Goal: Check status

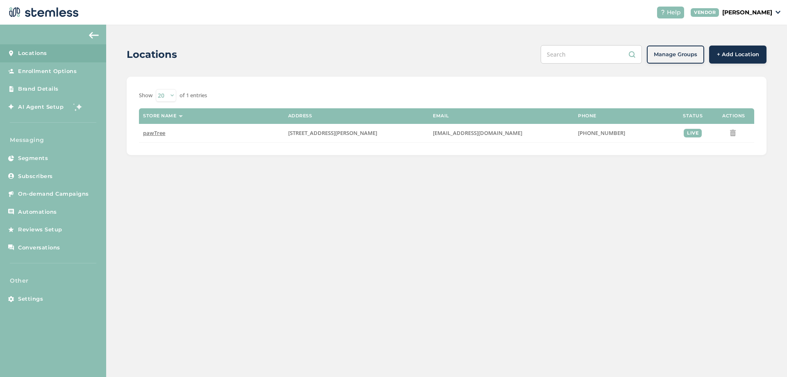
click at [751, 15] on p "[PERSON_NAME]" at bounding box center [747, 12] width 50 height 9
click at [50, 196] on span "On-demand Campaigns" at bounding box center [53, 194] width 71 height 8
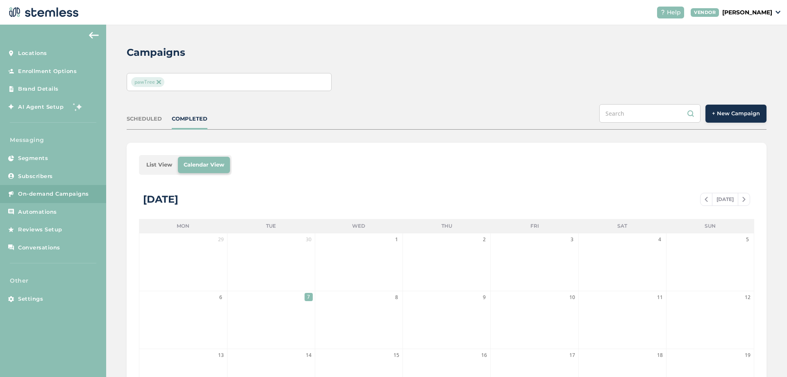
click at [220, 82] on div "pawTree" at bounding box center [225, 82] width 188 height 10
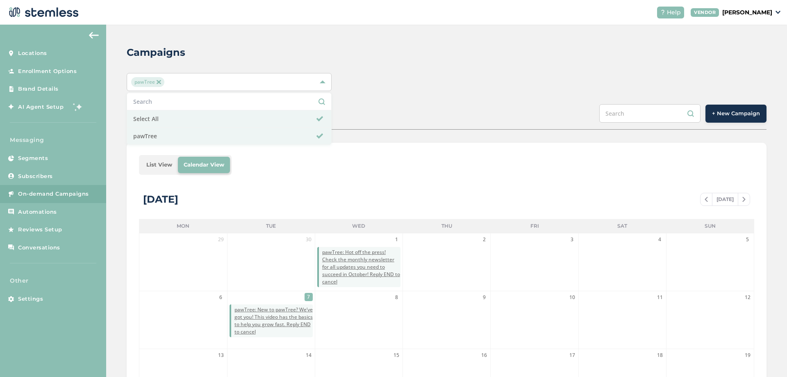
click at [386, 52] on div "Campaigns" at bounding box center [443, 52] width 633 height 15
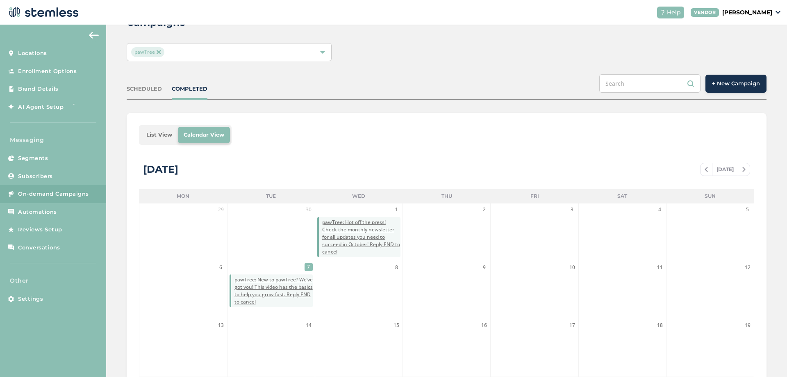
scroll to position [49, 0]
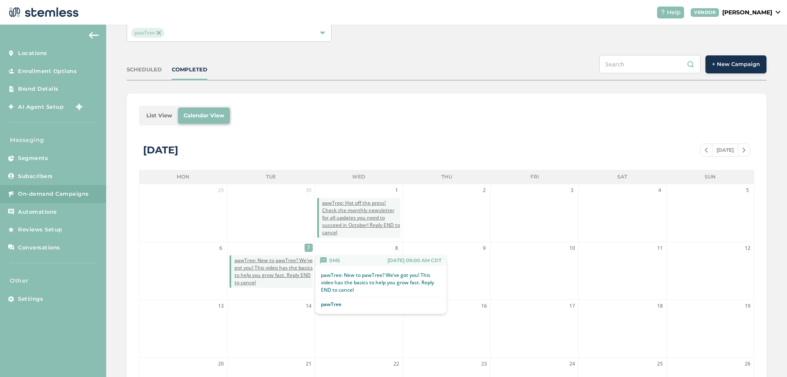
click at [256, 260] on span "pawTree: New to pawTree? We’ve got you! This video has the basics to help you g…" at bounding box center [273, 272] width 78 height 30
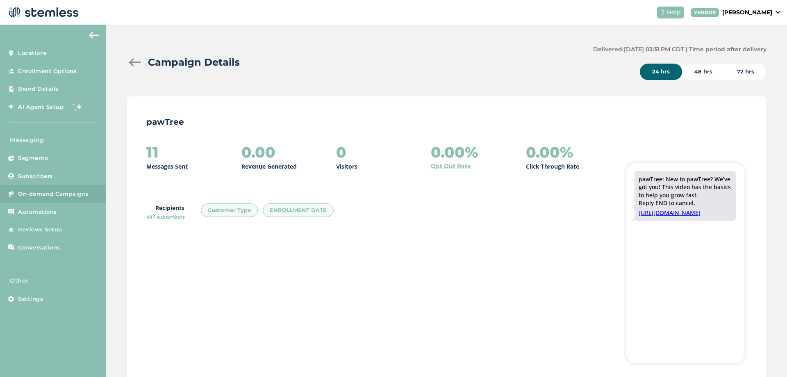
drag, startPoint x: 143, startPoint y: 169, endPoint x: 205, endPoint y: 168, distance: 61.9
click at [205, 168] on div "pawTree 11 Messages Sent 0.00 Revenue Generated 0 Visitors 0.00% Opt Out Rate 0…" at bounding box center [447, 267] width 640 height 342
click at [177, 168] on p "Messages Sent" at bounding box center [166, 166] width 41 height 9
